Goal: Information Seeking & Learning: Learn about a topic

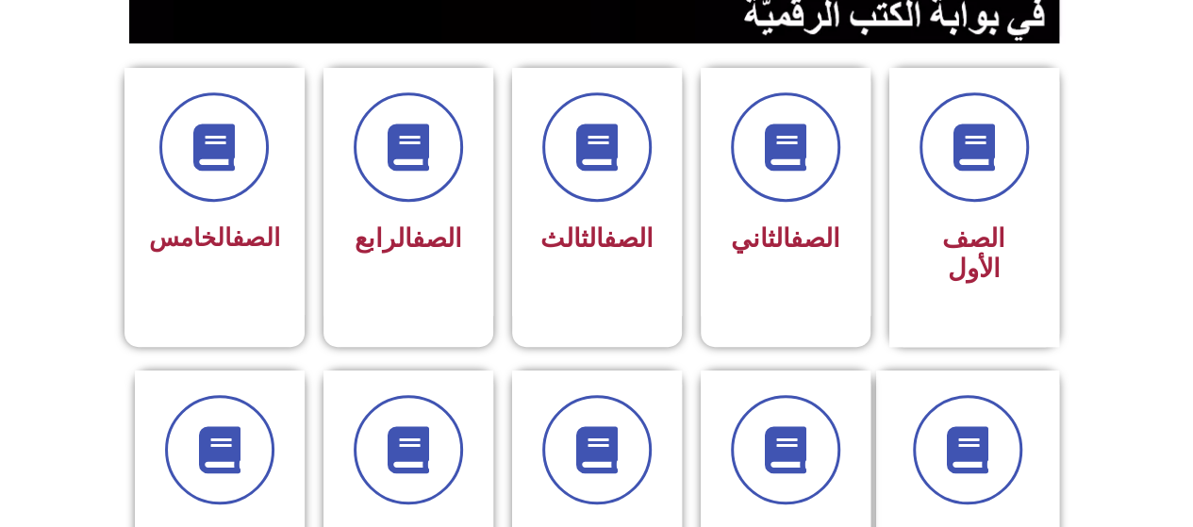
scroll to position [923, 0]
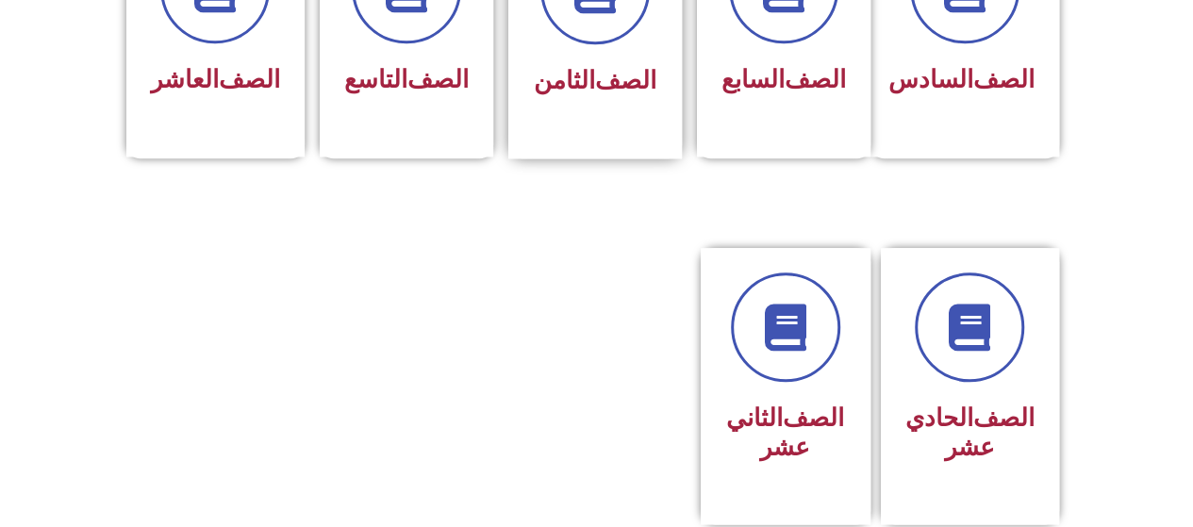
click at [628, 66] on h3 "الصف الثامن" at bounding box center [595, 80] width 123 height 29
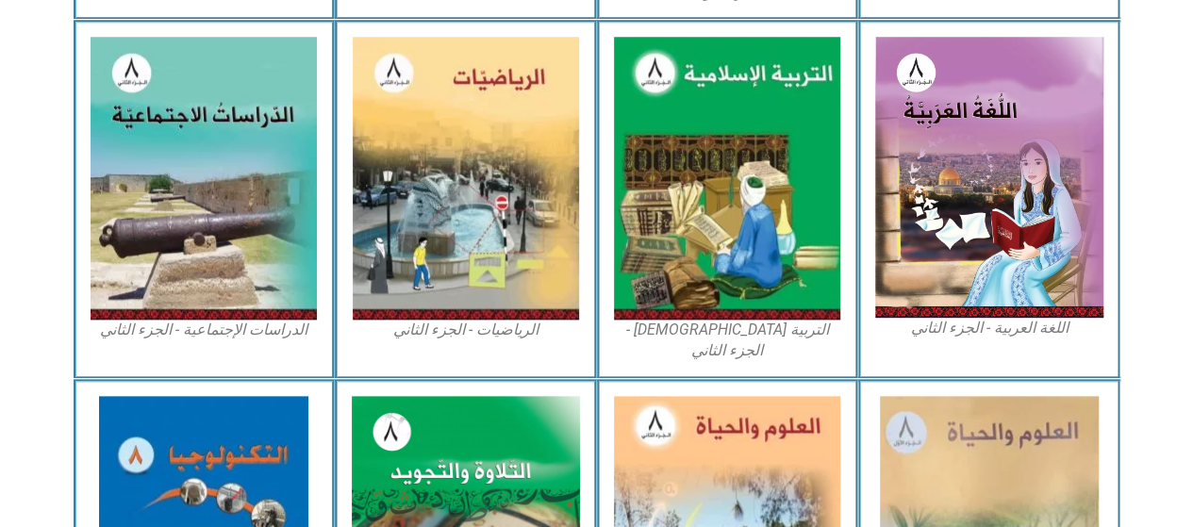
scroll to position [922, 0]
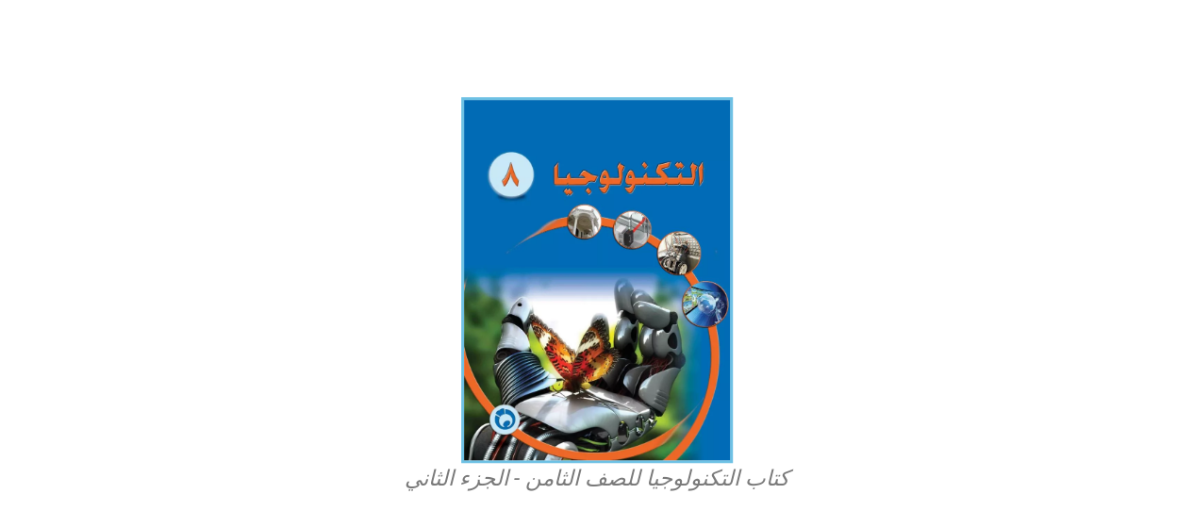
scroll to position [460, 0]
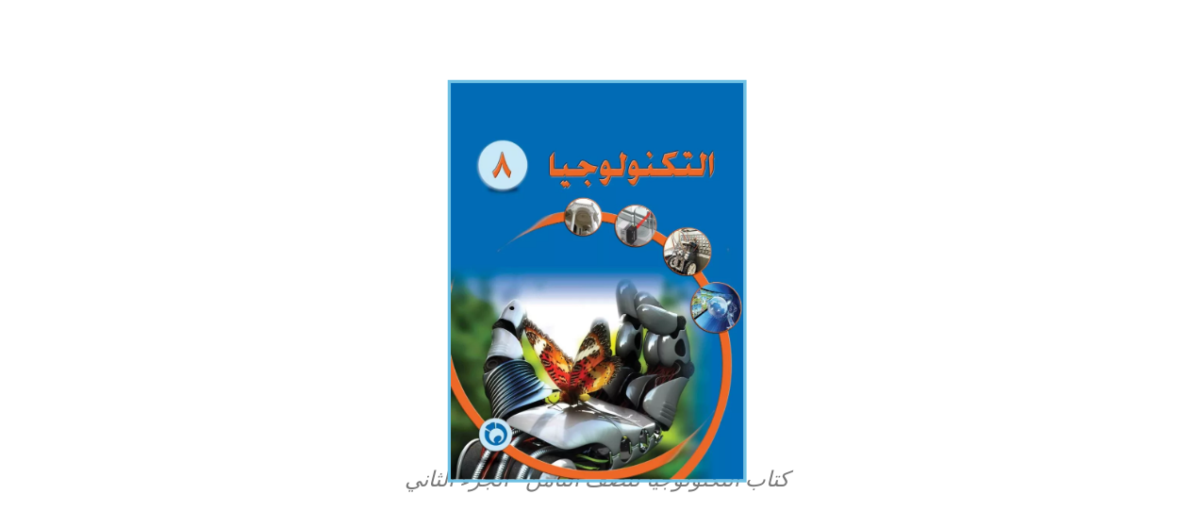
click at [559, 280] on img at bounding box center [596, 281] width 299 height 402
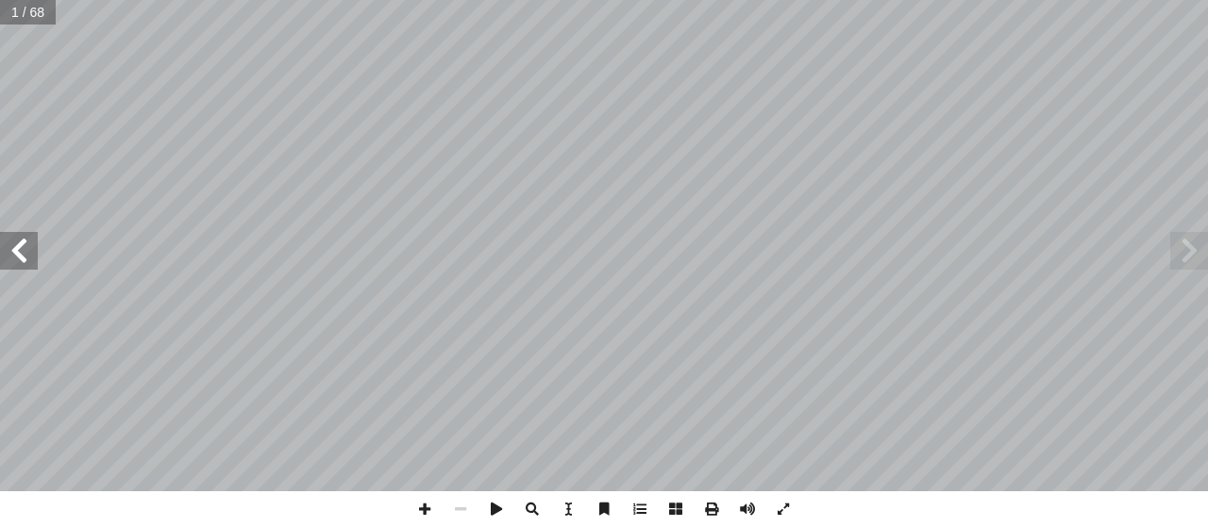
click at [9, 254] on span at bounding box center [19, 251] width 38 height 38
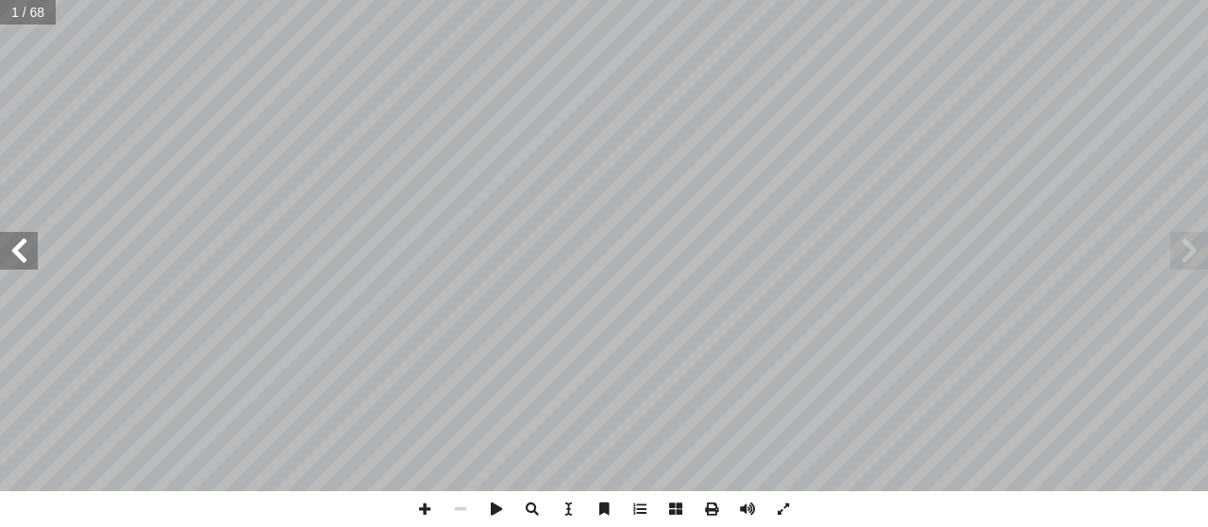
click at [9, 254] on span at bounding box center [19, 251] width 38 height 38
click at [21, 242] on span at bounding box center [19, 251] width 38 height 38
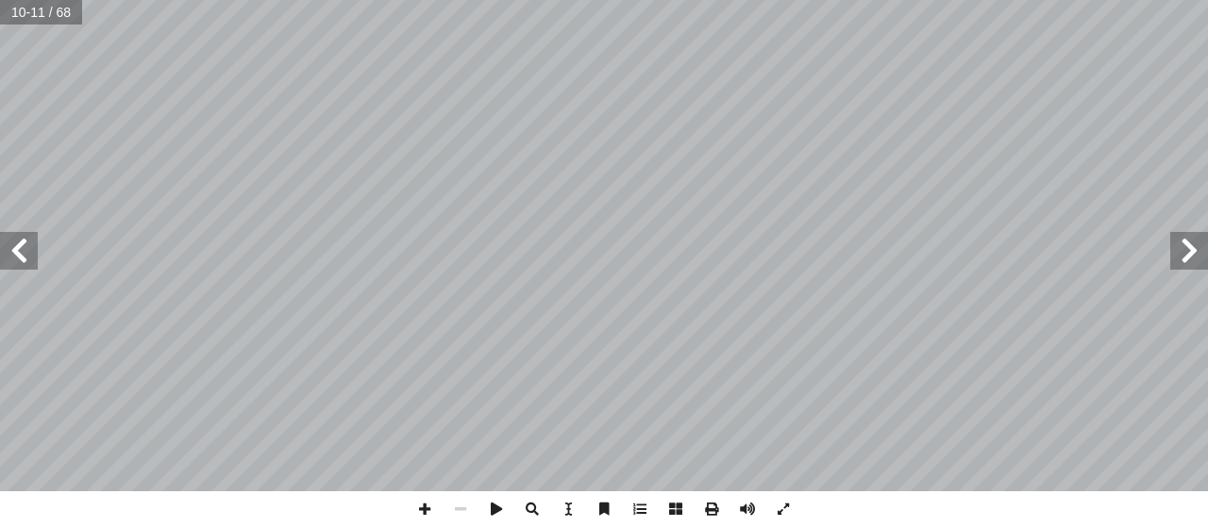
click at [19, 252] on span at bounding box center [19, 251] width 38 height 38
click at [1190, 252] on span at bounding box center [1189, 251] width 38 height 38
click at [423, 514] on span at bounding box center [425, 510] width 36 height 36
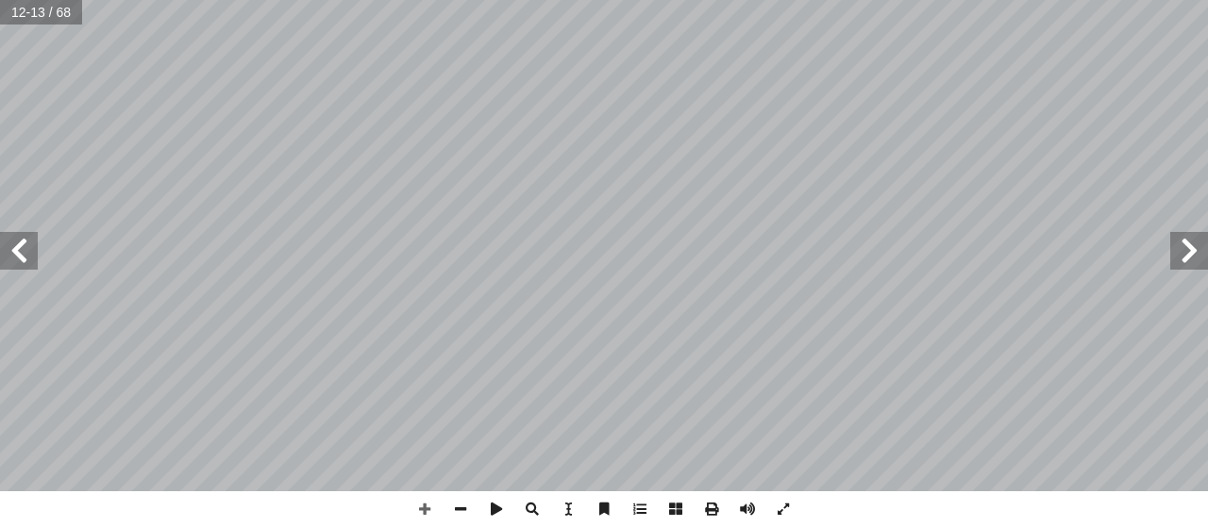
click at [25, 248] on span at bounding box center [19, 251] width 38 height 38
